Goal: Transaction & Acquisition: Purchase product/service

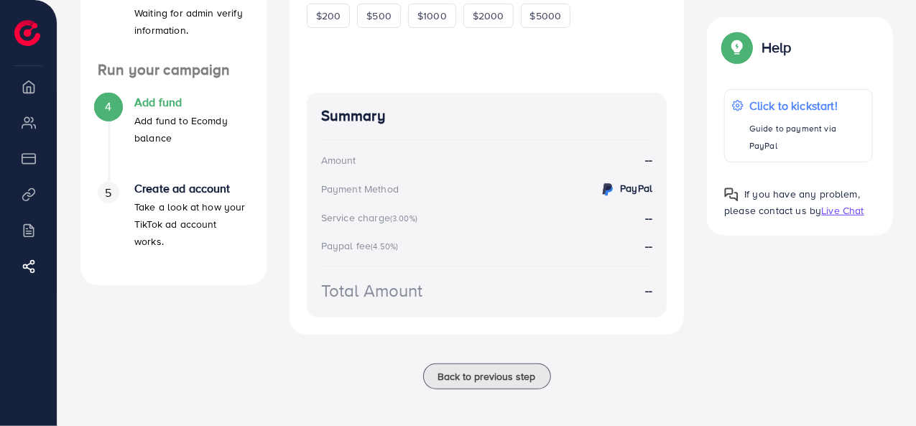
scroll to position [401, 0]
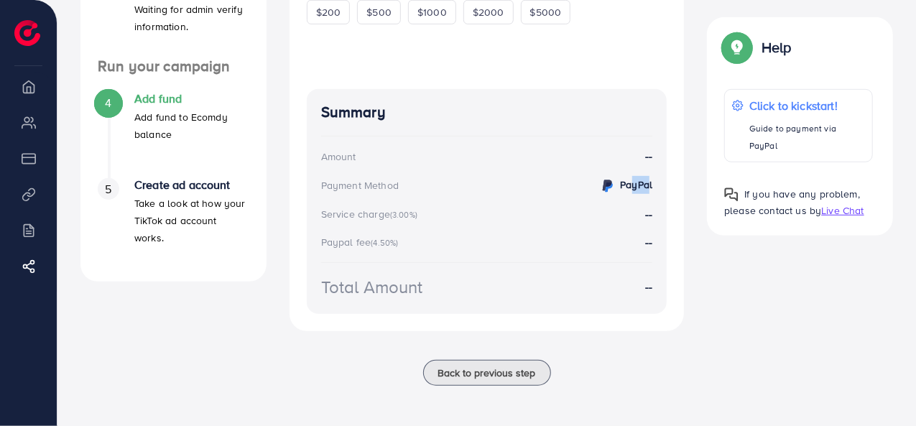
drag, startPoint x: 642, startPoint y: 190, endPoint x: 619, endPoint y: 192, distance: 23.0
click at [620, 192] on strong "PayPal" at bounding box center [636, 184] width 32 height 14
click at [660, 143] on div "Summary Amount -- Payment Method PayPal Service charge (3.00%) -- Paypal fee (4…" at bounding box center [487, 201] width 361 height 225
click at [651, 163] on strong "--" at bounding box center [648, 156] width 7 height 17
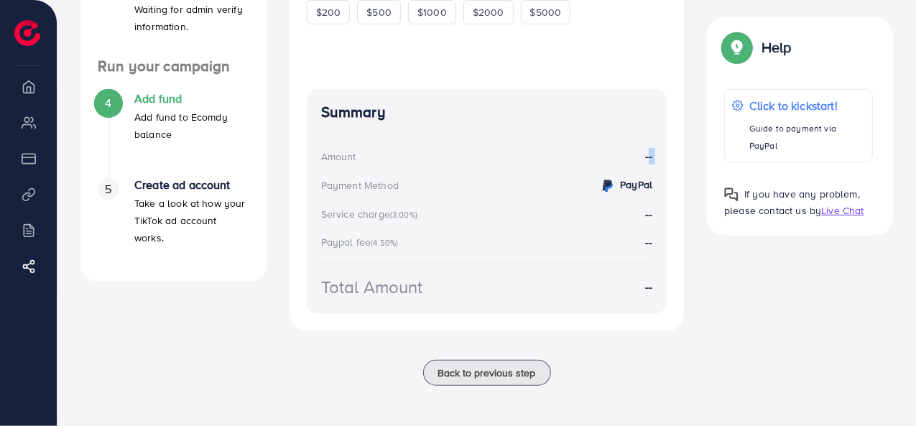
click at [651, 163] on strong "--" at bounding box center [648, 156] width 7 height 17
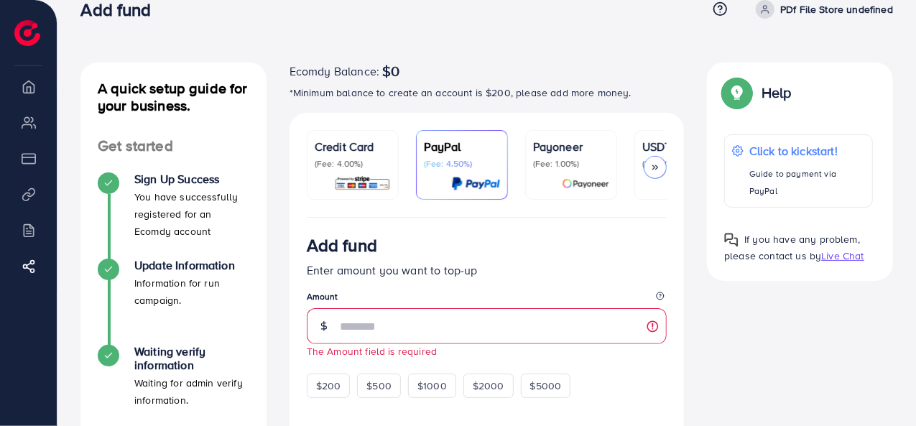
scroll to position [56, 0]
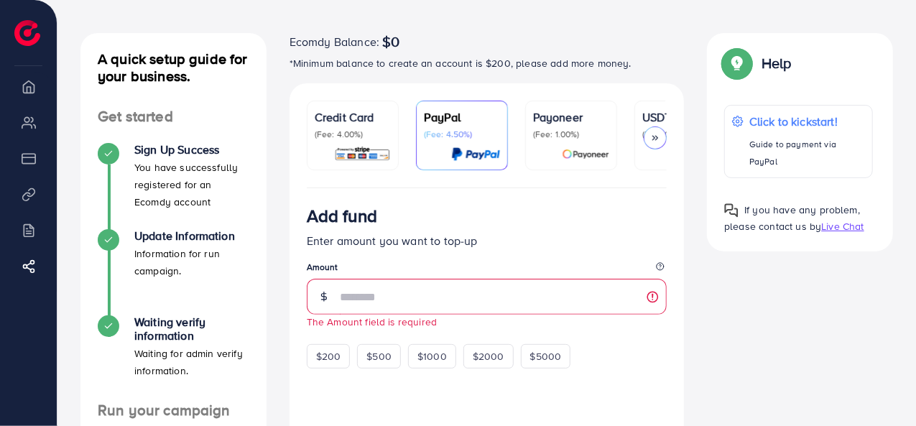
click at [657, 136] on icon at bounding box center [655, 138] width 10 height 10
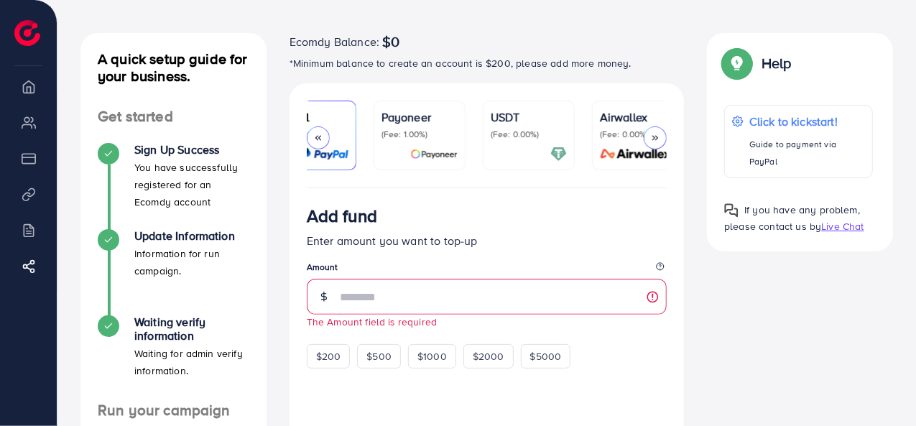
scroll to position [0, 168]
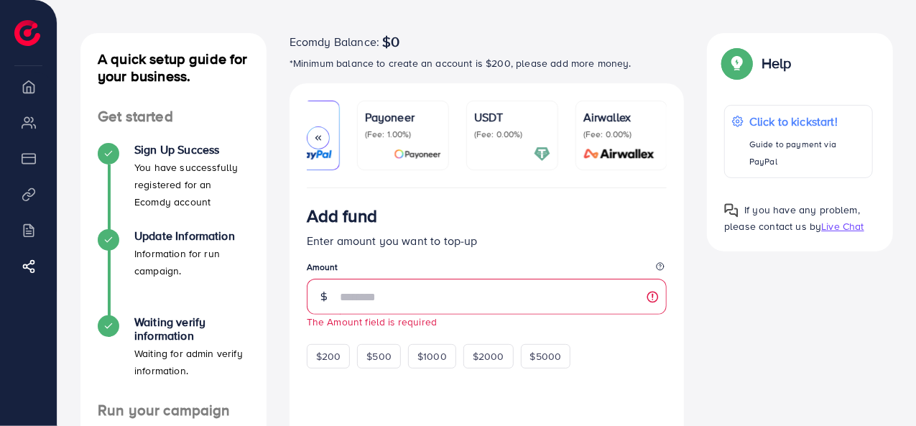
click at [510, 129] on p "(Fee: 0.00%)" at bounding box center [512, 134] width 76 height 11
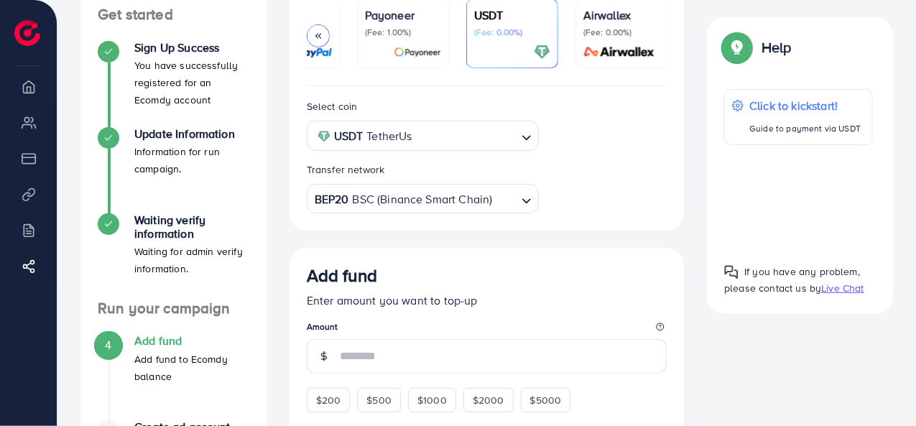
scroll to position [167, 0]
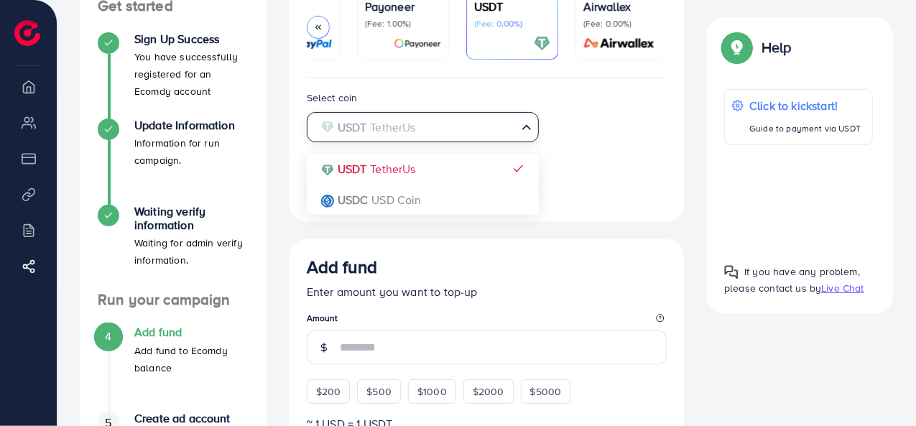
click at [526, 134] on icon "Search for option" at bounding box center [526, 127] width 14 height 14
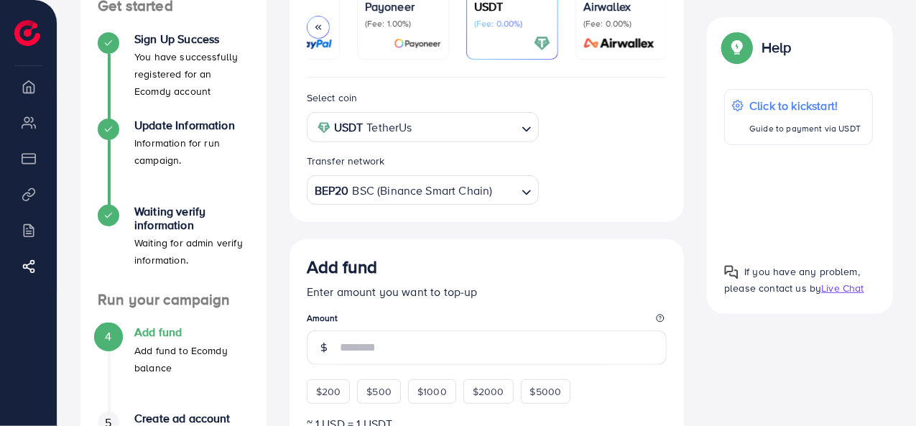
click at [581, 136] on div "Select coin USDT TetherUs Loading... USDT TetherUs USDC USD Coin Transfer netwo…" at bounding box center [487, 147] width 384 height 116
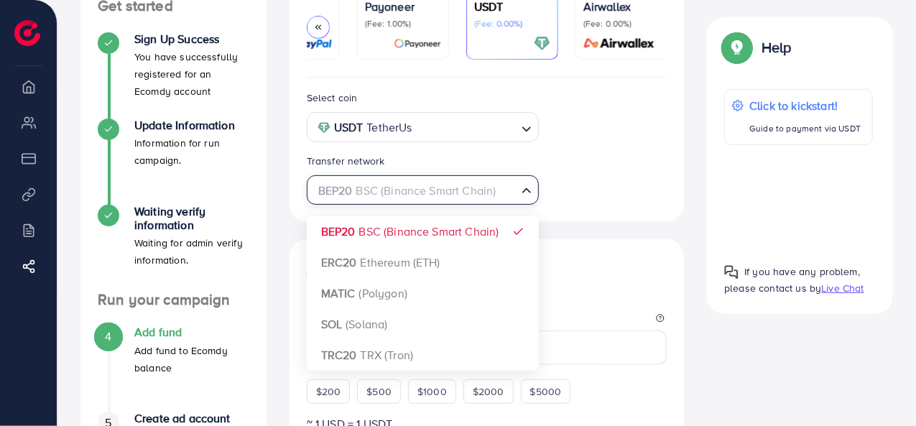
click at [476, 191] on div "BEP20 BSC (Binance Smart Chain)" at bounding box center [415, 189] width 206 height 25
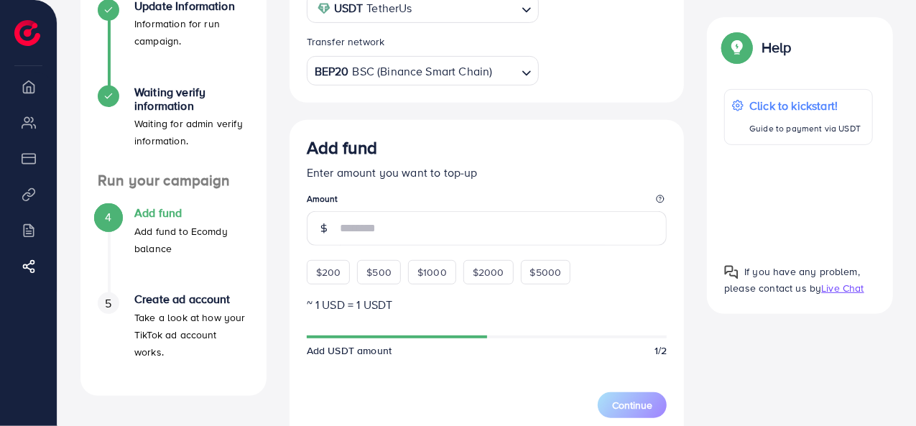
scroll to position [297, 0]
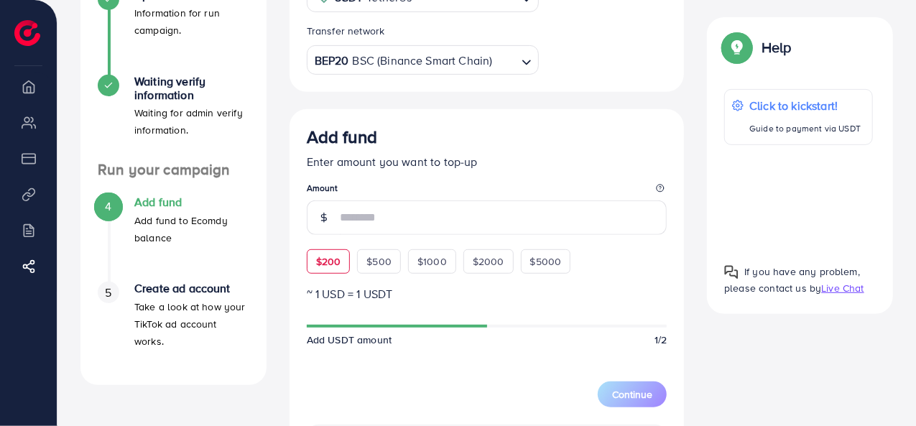
click at [326, 264] on span "$200" at bounding box center [328, 261] width 25 height 14
type input "***"
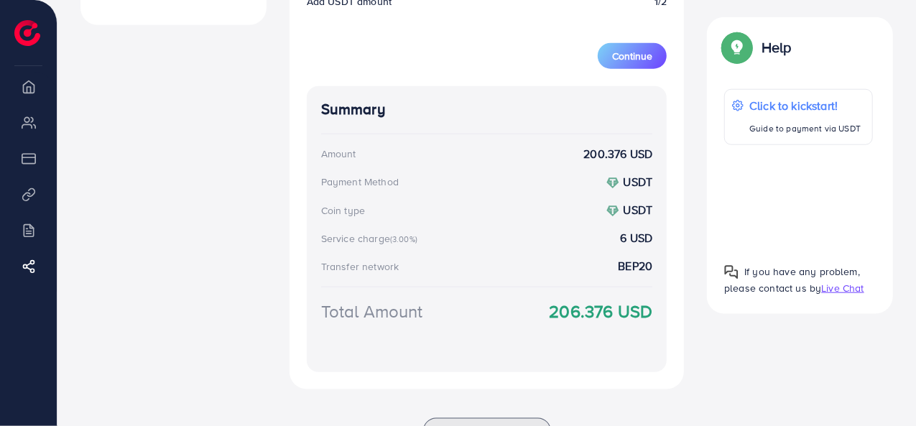
scroll to position [654, 0]
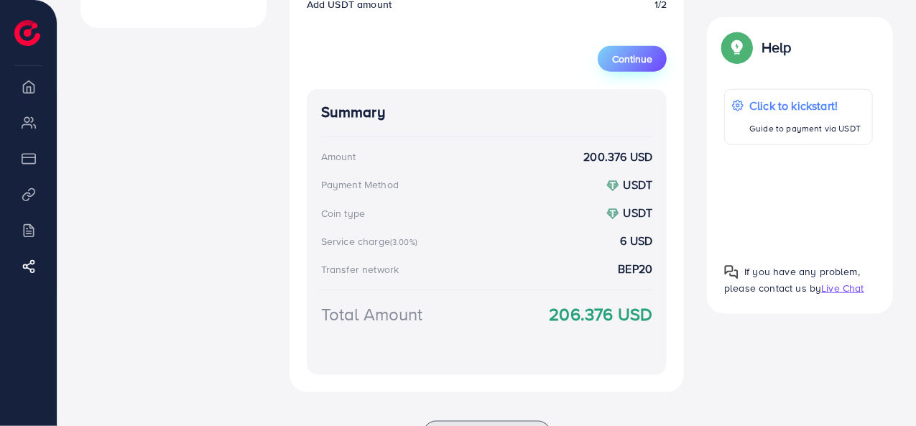
click at [637, 58] on span "Continue" at bounding box center [632, 59] width 40 height 14
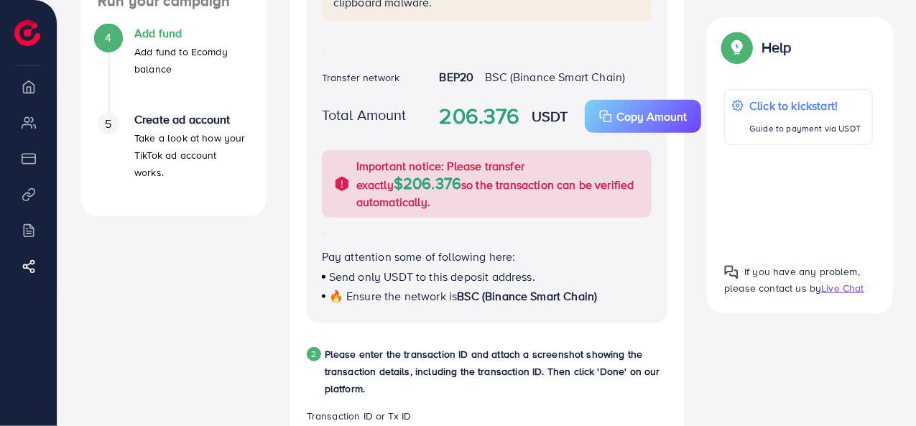
scroll to position [455, 0]
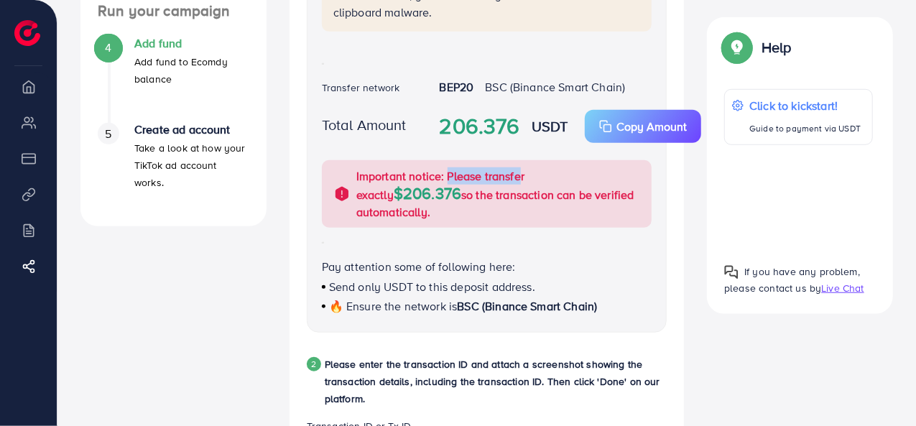
drag, startPoint x: 445, startPoint y: 182, endPoint x: 518, endPoint y: 182, distance: 72.6
click at [518, 182] on p "Important notice: Please transfer exactly $206.376 so the transaction can be ve…" at bounding box center [499, 193] width 287 height 53
click at [616, 193] on p "Important notice: Please transfer exactly $206.376 so the transaction can be ve…" at bounding box center [499, 193] width 287 height 53
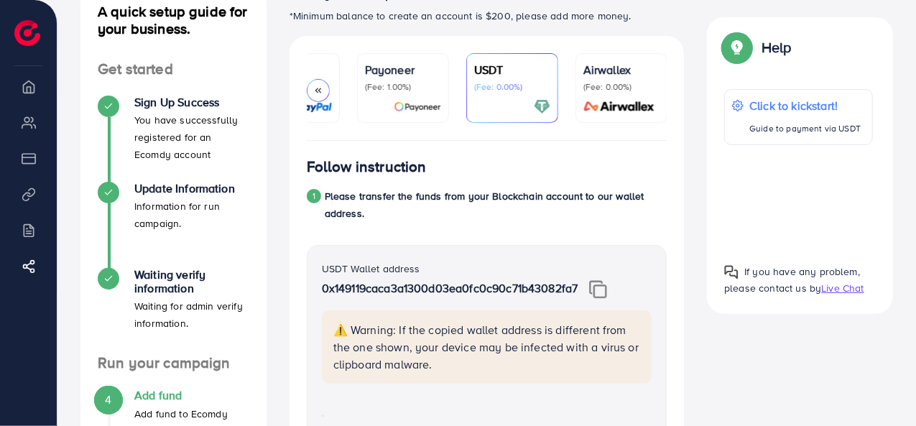
scroll to position [139, 0]
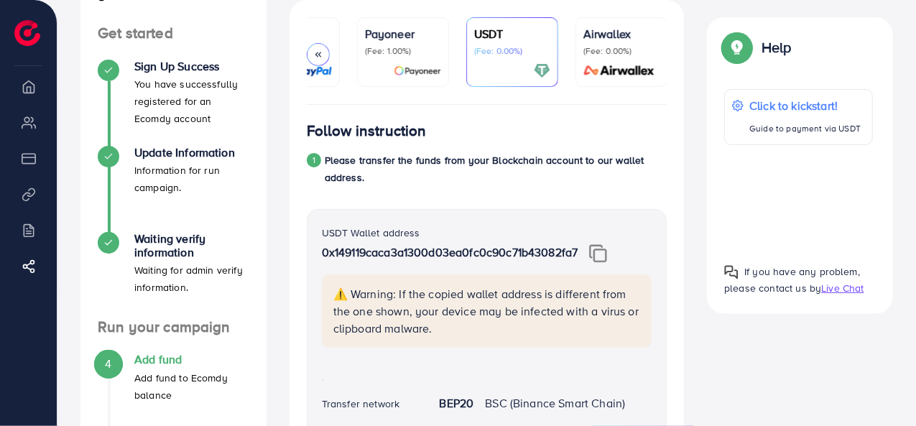
click at [603, 256] on img at bounding box center [598, 253] width 18 height 19
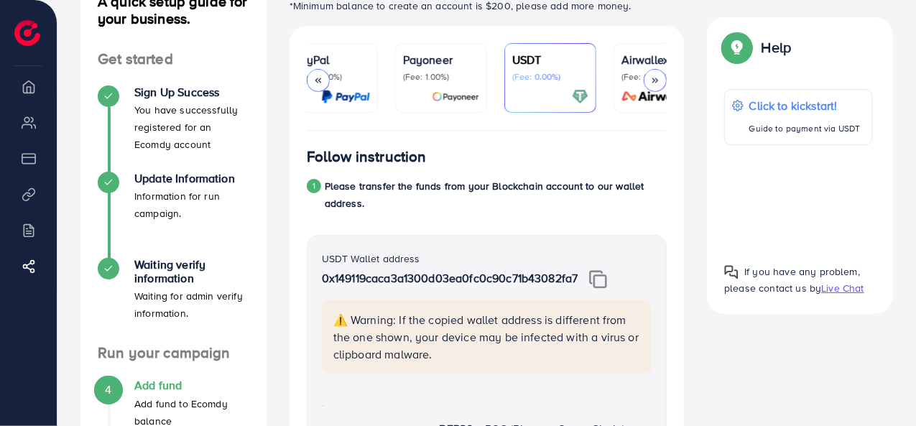
scroll to position [799, 0]
